Goal: Navigation & Orientation: Understand site structure

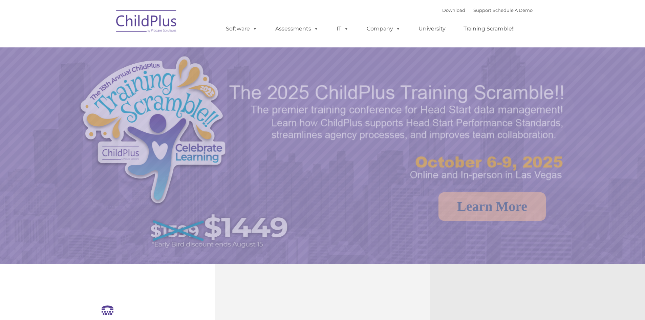
select select "MEDIUM"
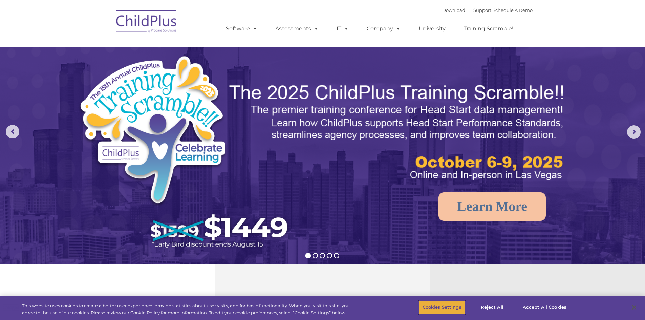
click at [436, 307] on button "Cookies Settings" at bounding box center [442, 307] width 46 height 14
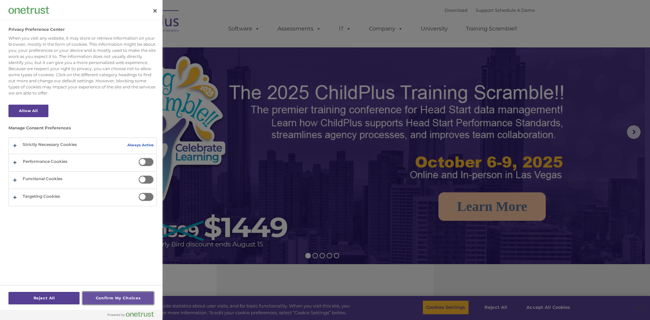
click at [104, 302] on button "Confirm My Choices" at bounding box center [118, 298] width 71 height 13
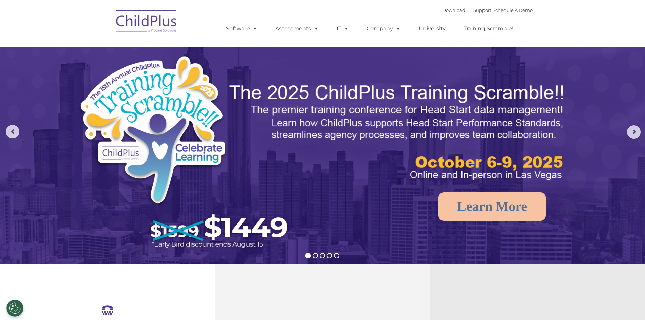
click at [163, 15] on img at bounding box center [147, 22] width 68 height 34
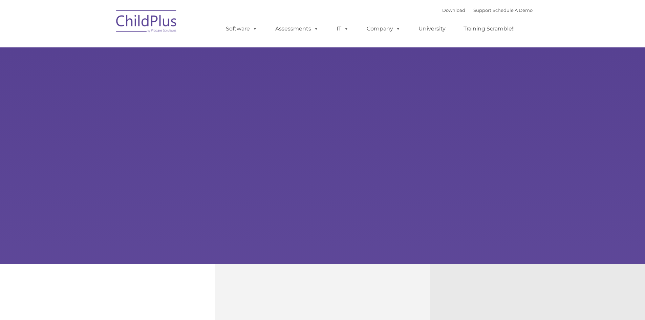
type input ""
select select "MEDIUM"
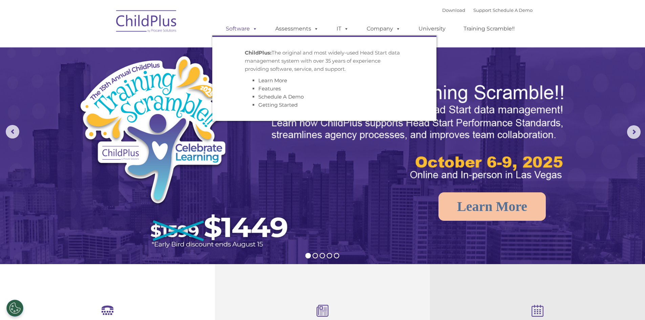
click at [249, 30] on link "Software" at bounding box center [241, 29] width 45 height 14
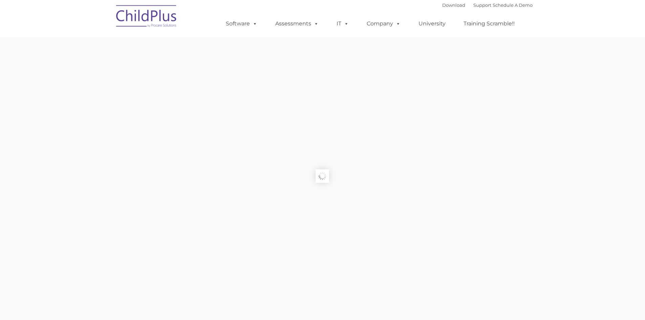
click at [160, 22] on img at bounding box center [147, 17] width 68 height 34
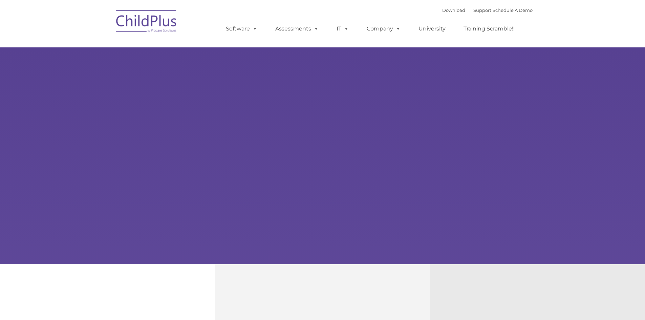
type input ""
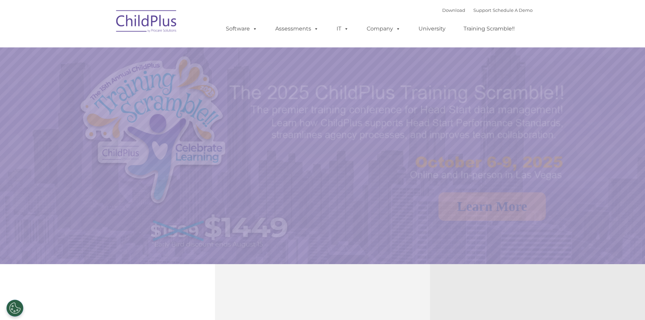
select select "MEDIUM"
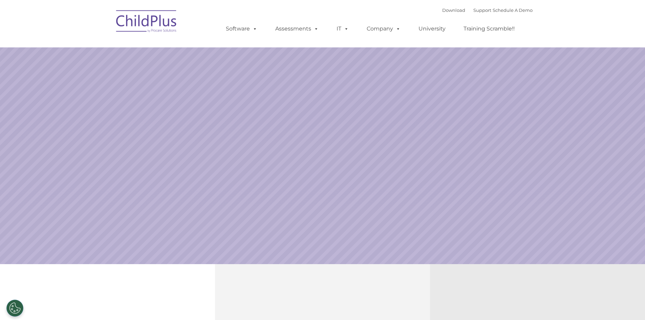
select select "MEDIUM"
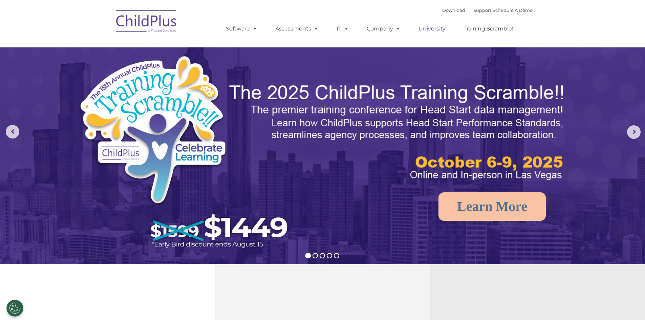
click at [438, 25] on link "University" at bounding box center [432, 29] width 41 height 14
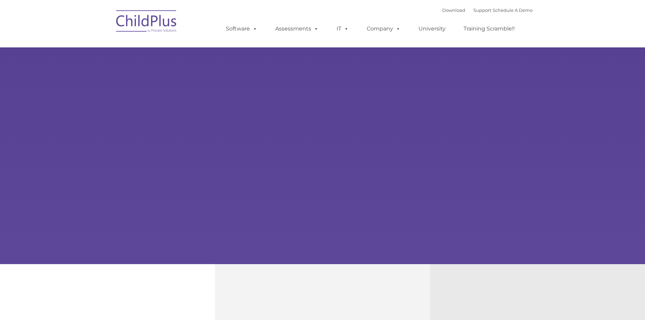
type input ""
select select "MEDIUM"
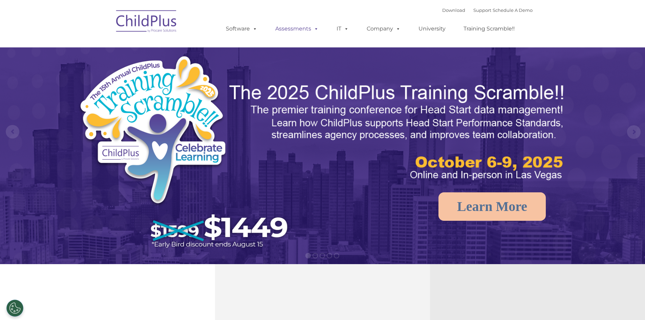
click at [312, 28] on span at bounding box center [314, 28] width 7 height 6
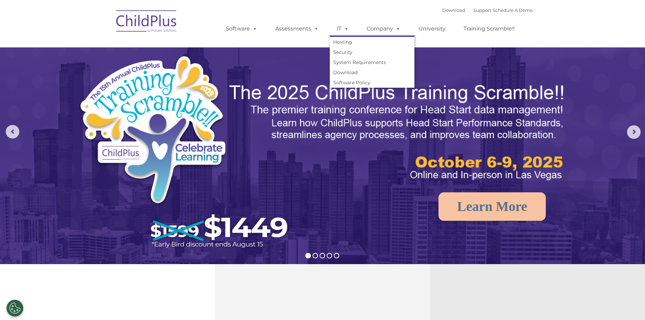
click at [348, 26] on span at bounding box center [344, 28] width 7 height 6
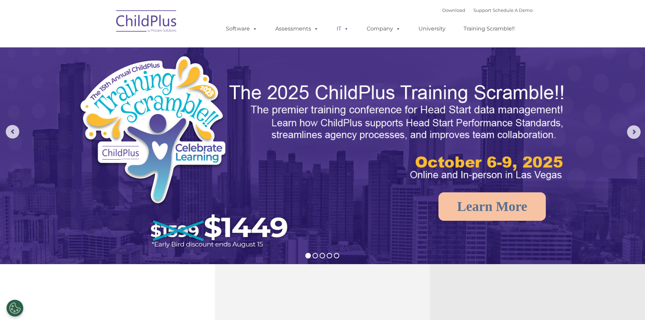
click at [348, 26] on span at bounding box center [344, 28] width 7 height 6
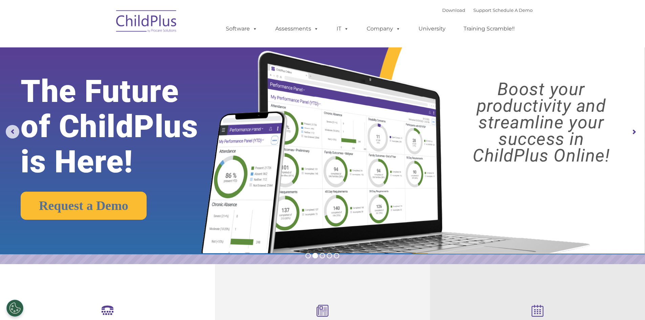
click at [144, 25] on img at bounding box center [147, 22] width 68 height 34
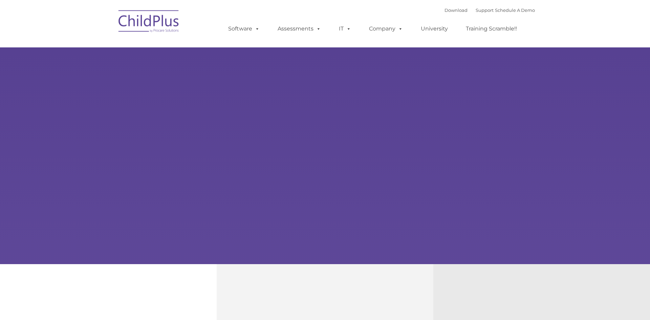
type input ""
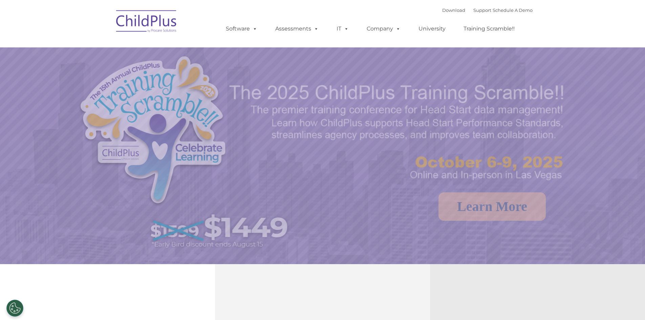
select select "MEDIUM"
